Goal: Information Seeking & Learning: Learn about a topic

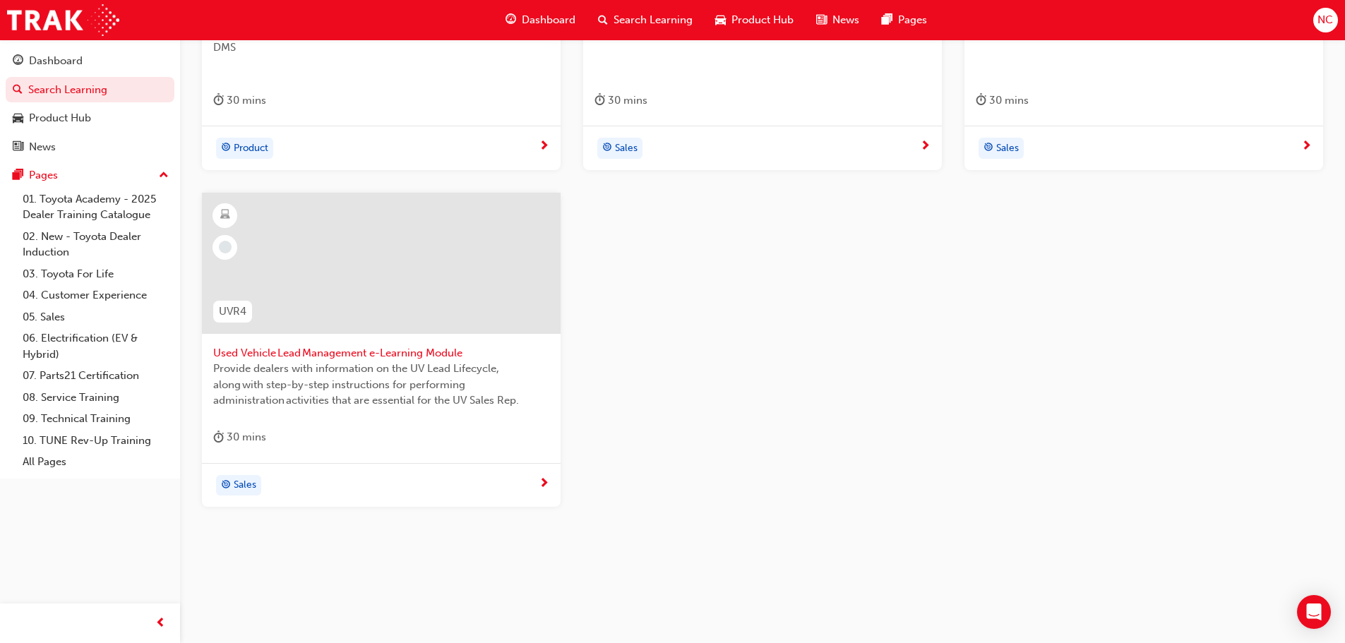
scroll to position [549, 0]
click at [119, 378] on link "07. Parts21 Certification" at bounding box center [95, 376] width 157 height 22
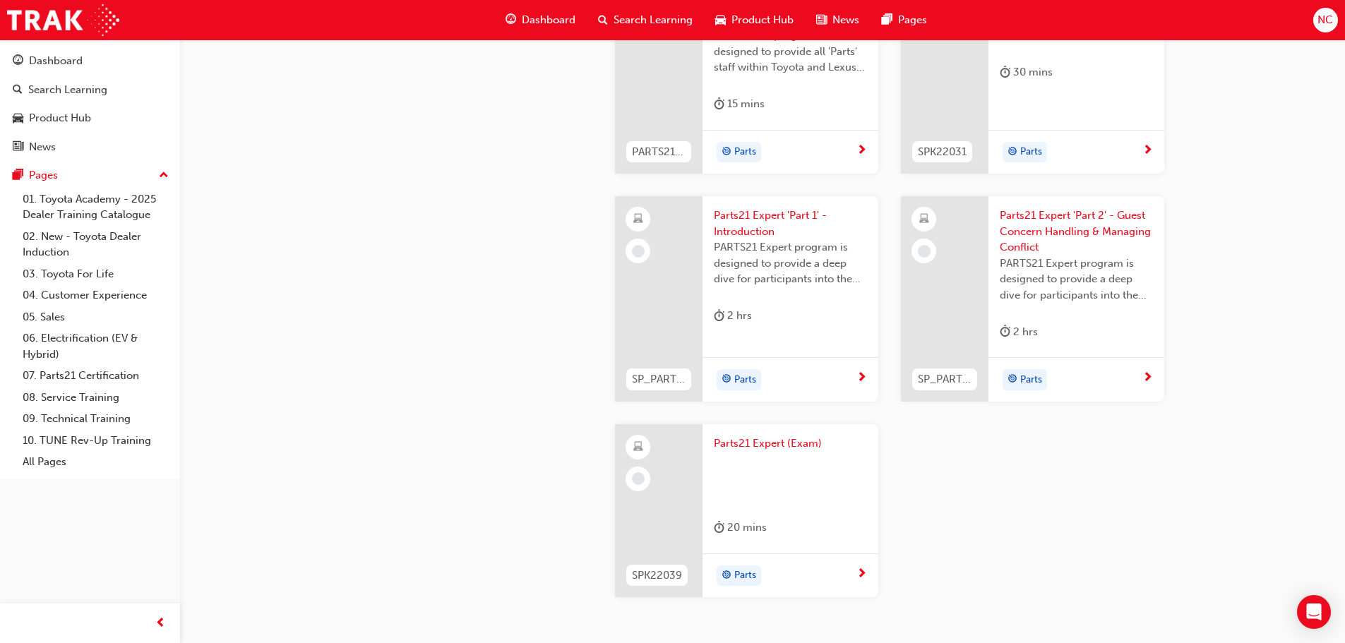
scroll to position [2738, 0]
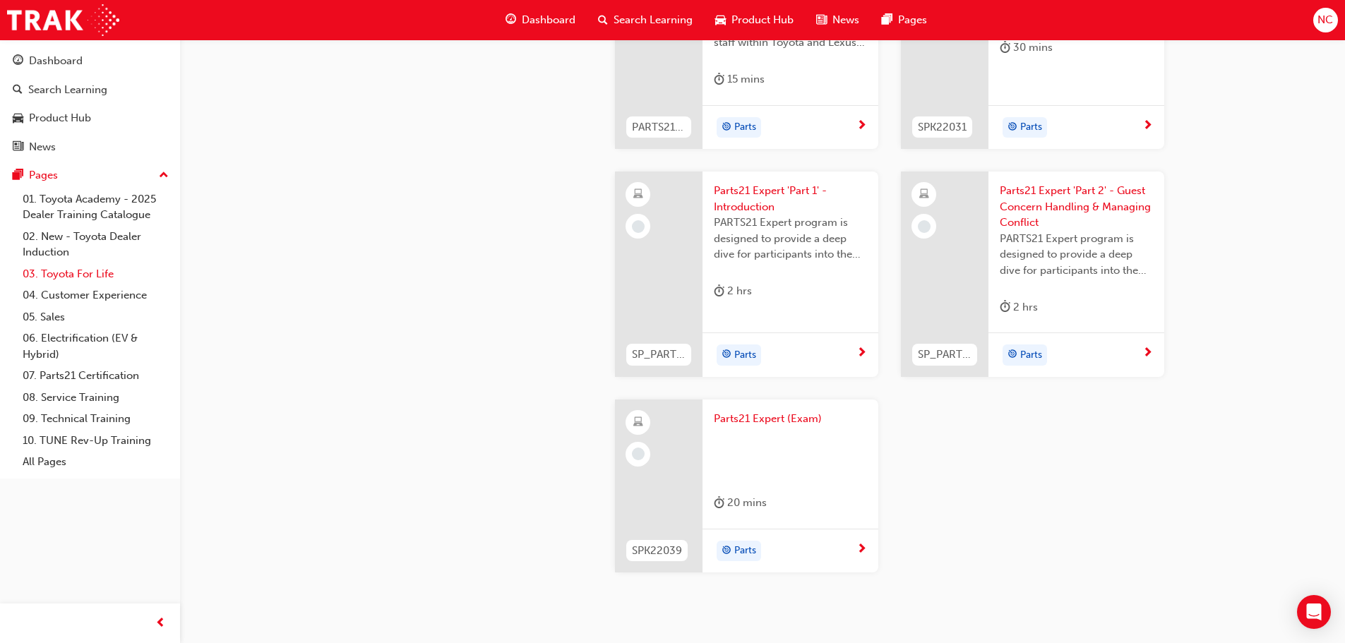
click at [93, 275] on link "03. Toyota For Life" at bounding box center [95, 274] width 157 height 22
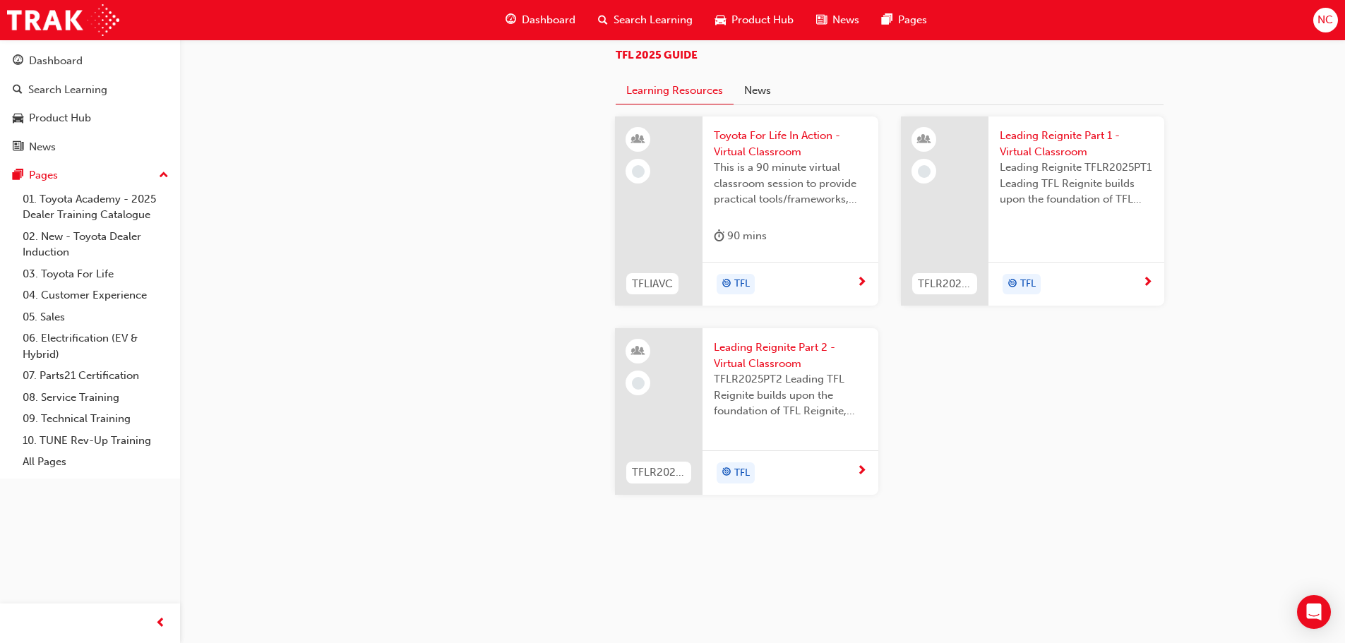
scroll to position [1360, 0]
click at [77, 472] on link "All Pages" at bounding box center [95, 462] width 157 height 22
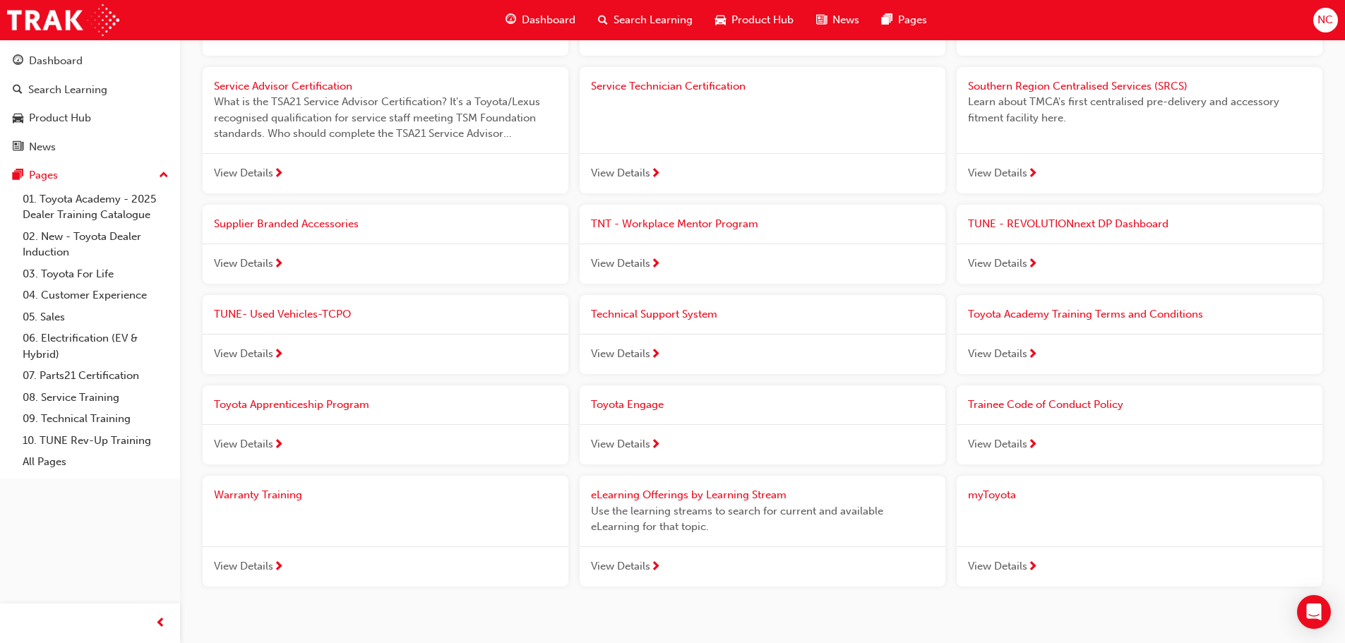
click at [275, 316] on span "TUNE- Used Vehicles-TCPO" at bounding box center [282, 314] width 137 height 13
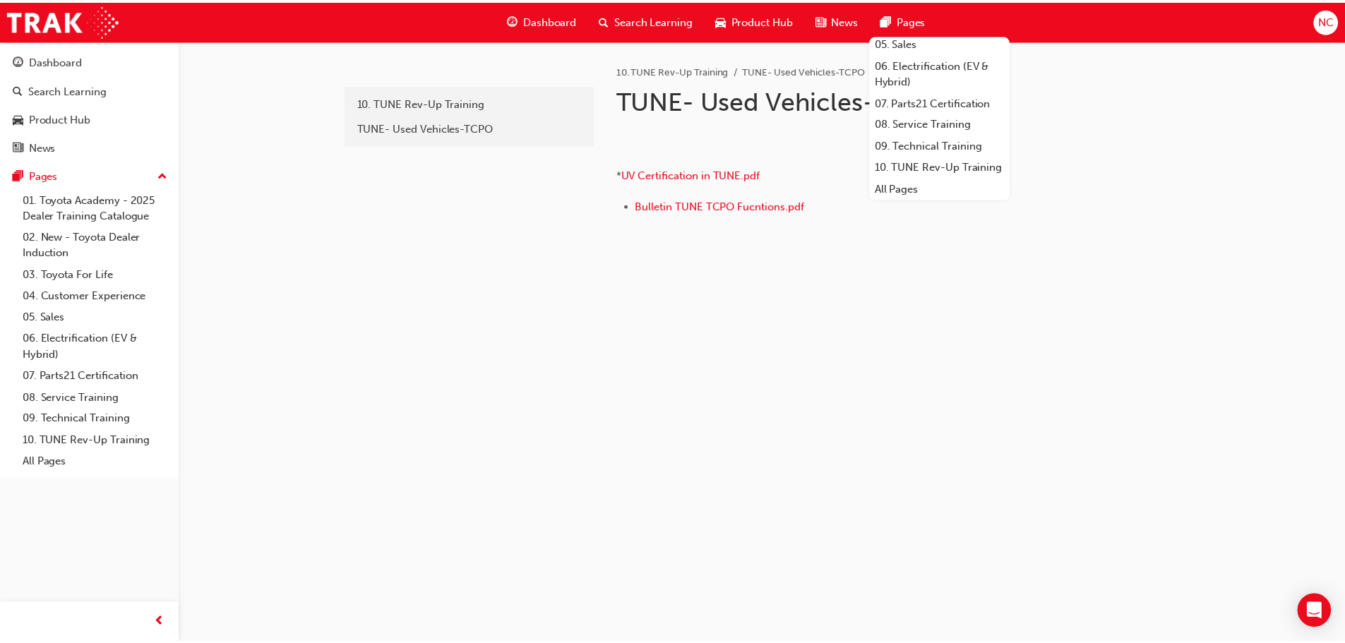
scroll to position [167, 0]
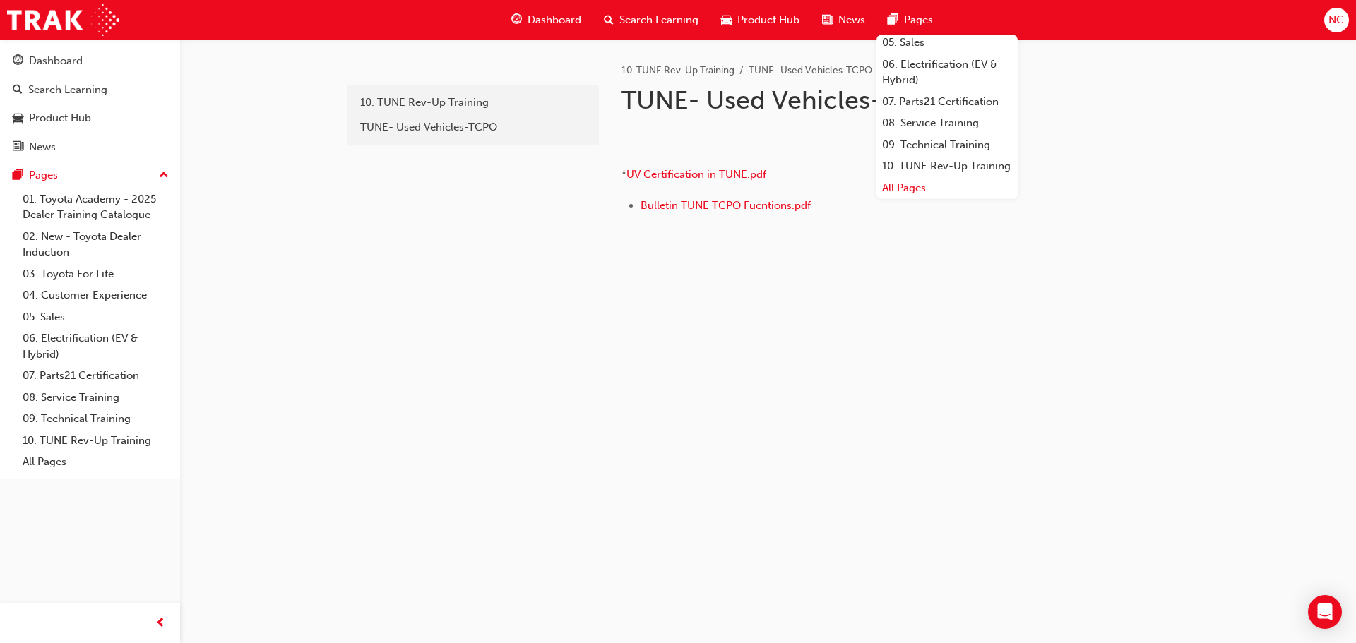
click at [926, 185] on link "All Pages" at bounding box center [946, 188] width 141 height 22
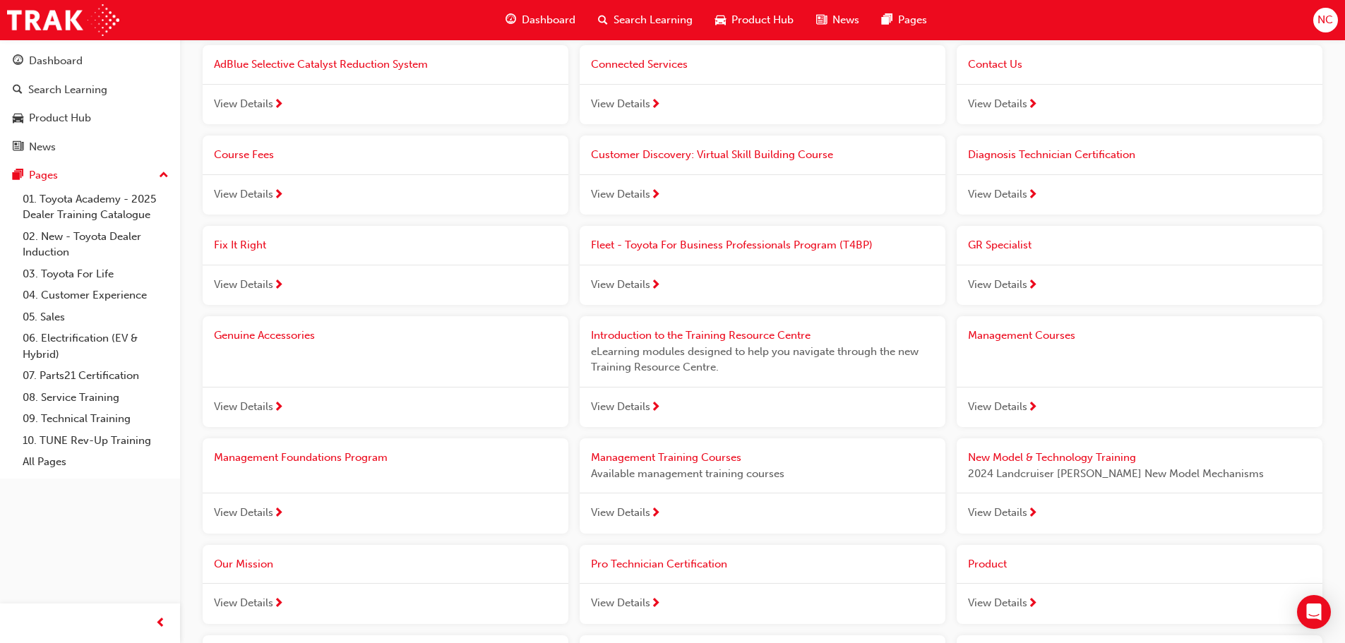
scroll to position [689, 0]
